Goal: Navigation & Orientation: Find specific page/section

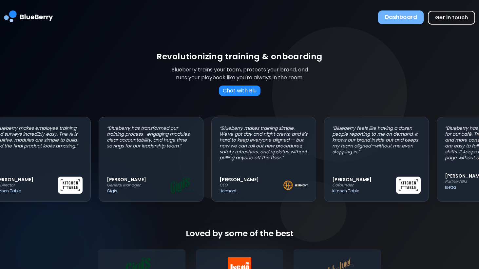
click at [398, 15] on button "Dashboard" at bounding box center [401, 17] width 46 height 14
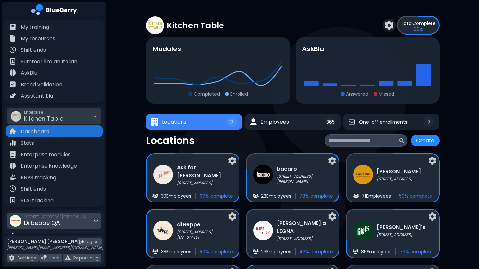
click at [61, 222] on div "[STREET_ADDRESS][PERSON_NAME] QA" at bounding box center [57, 221] width 66 height 14
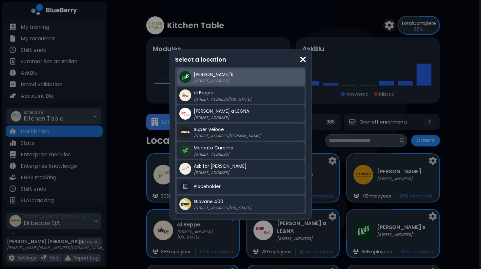
click at [220, 84] on div "[PERSON_NAME]'s [STREET_ADDRESS]" at bounding box center [241, 76] width 128 height 17
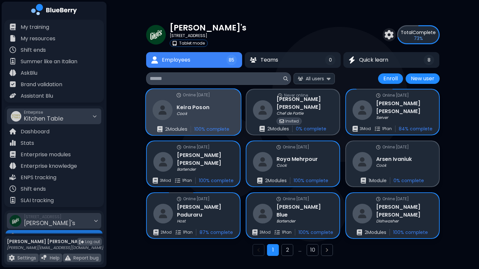
click at [204, 117] on div "Keira [PERSON_NAME]" at bounding box center [180, 110] width 57 height 20
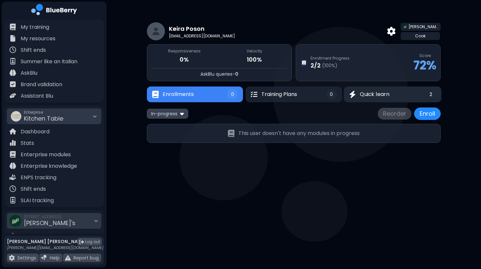
click at [381, 90] on span "Quick learn" at bounding box center [373, 94] width 29 height 8
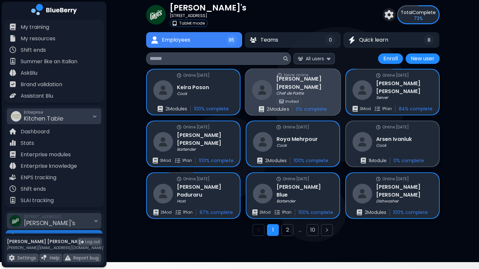
scroll to position [25, 0]
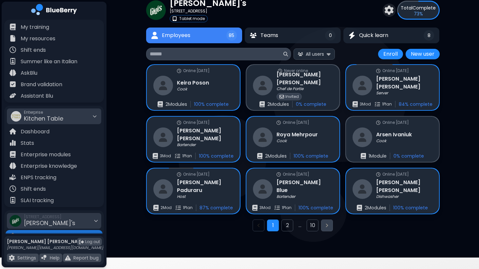
click at [327, 227] on icon "Next page" at bounding box center [326, 225] width 5 height 5
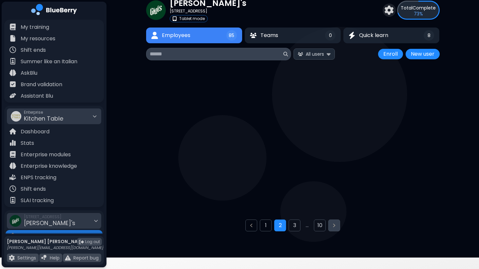
scroll to position [17, 0]
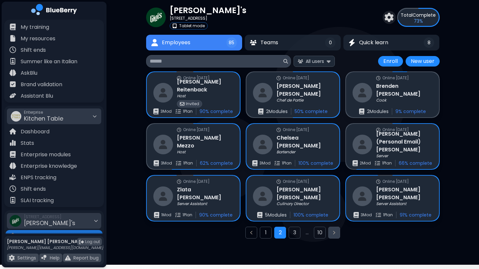
click at [336, 230] on button "Next page" at bounding box center [334, 233] width 12 height 12
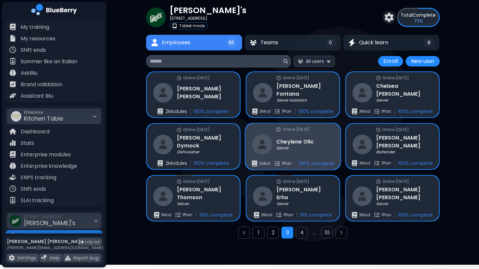
scroll to position [25, 0]
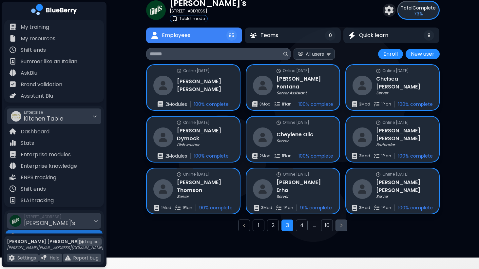
click at [341, 224] on icon "Next page" at bounding box center [342, 225] width 2 height 3
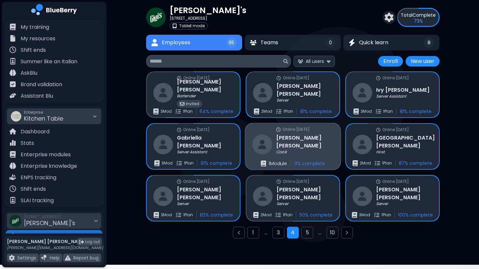
scroll to position [25, 0]
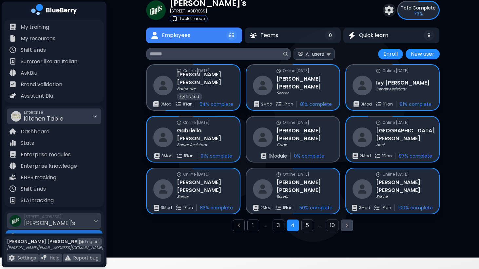
click at [346, 226] on icon "Next page" at bounding box center [346, 225] width 5 height 5
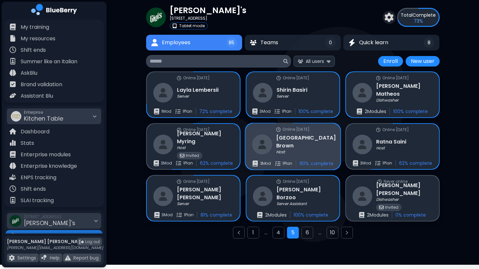
scroll to position [25, 0]
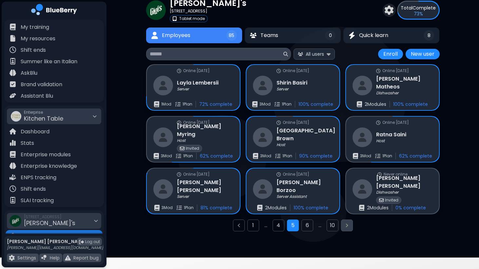
click at [349, 223] on icon "Next page" at bounding box center [346, 225] width 5 height 5
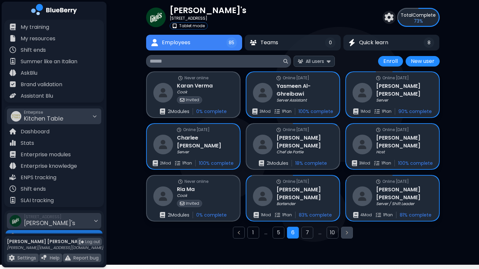
click at [347, 233] on icon "Next page" at bounding box center [346, 232] width 5 height 5
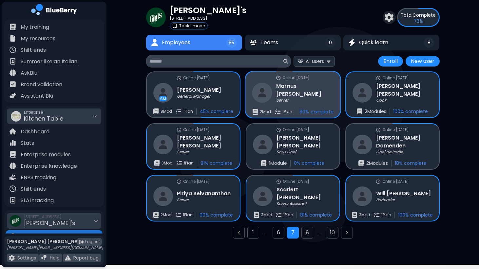
scroll to position [25, 0]
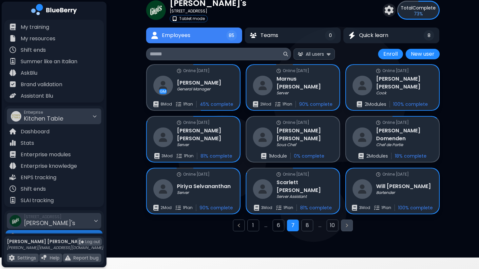
click at [349, 226] on icon "Next page" at bounding box center [346, 225] width 5 height 5
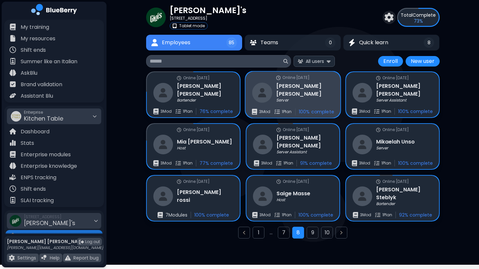
scroll to position [25, 0]
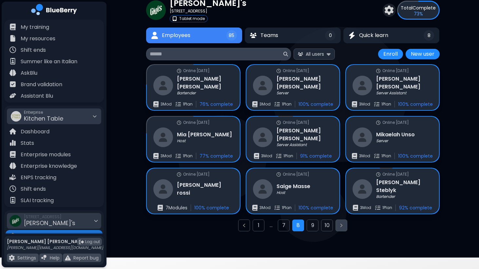
click at [341, 225] on icon "Next page" at bounding box center [341, 225] width 5 height 5
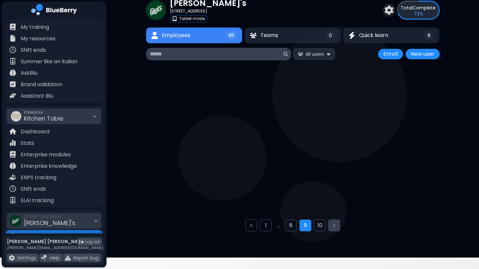
scroll to position [17, 0]
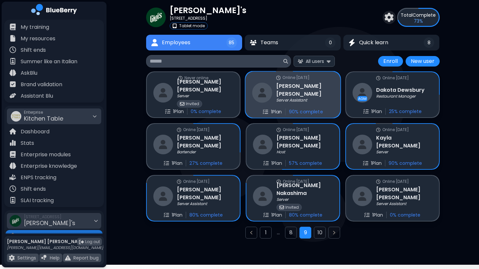
scroll to position [25, 0]
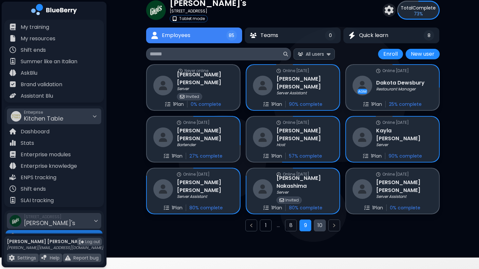
click at [321, 225] on button "10" at bounding box center [320, 226] width 12 height 12
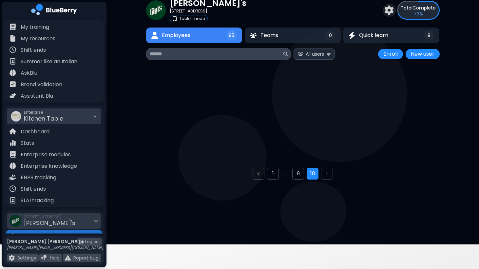
scroll to position [17, 0]
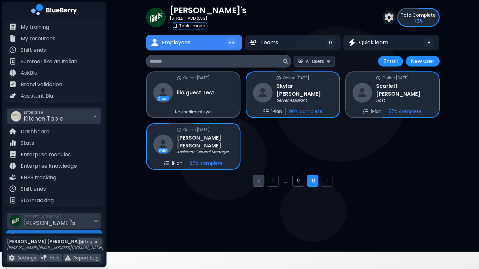
click at [258, 178] on icon "Previous page" at bounding box center [258, 180] width 5 height 5
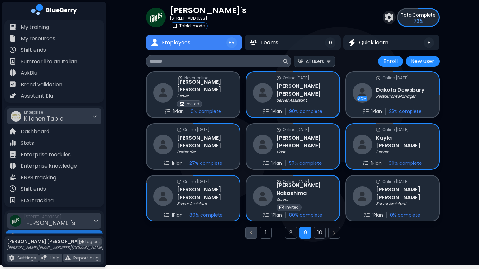
click at [258, 178] on div "Online [DATE] [PERSON_NAME] Server Invited 1 Plan 80 % complete" at bounding box center [292, 198] width 93 height 45
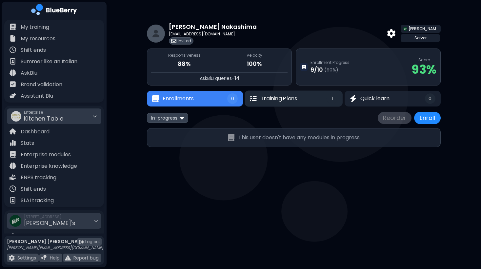
click at [284, 97] on span "Training Plans" at bounding box center [279, 99] width 36 height 8
